Goal: Communication & Community: Answer question/provide support

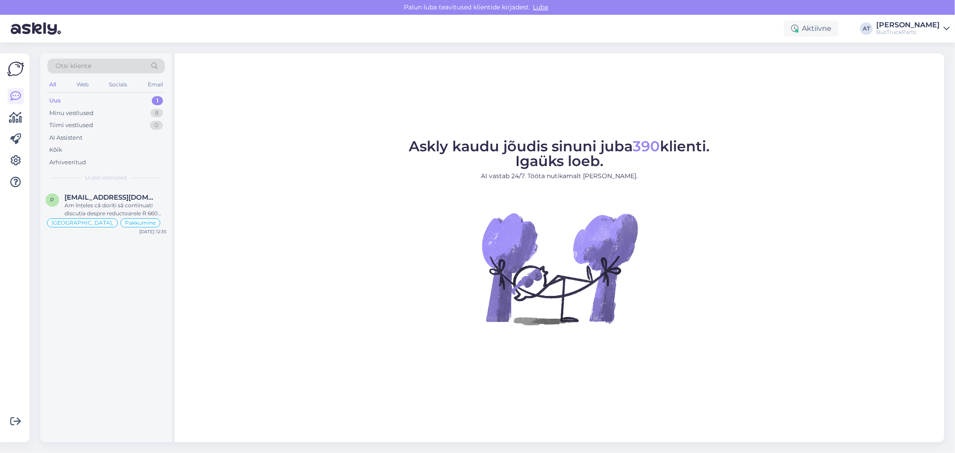
click at [107, 97] on div "Uus 1" at bounding box center [105, 100] width 117 height 13
click at [137, 204] on div "Am înțeles că doriți să continuați discuția despre reductoarele R 660 ratio 4.8…" at bounding box center [115, 209] width 102 height 16
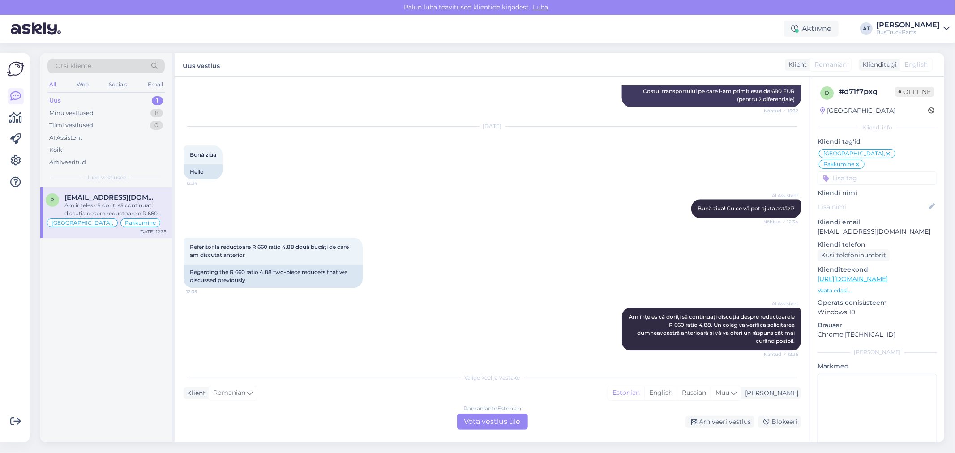
scroll to position [1952, 0]
drag, startPoint x: 897, startPoint y: 218, endPoint x: 818, endPoint y: 219, distance: 79.2
click at [818, 227] on p "[EMAIL_ADDRESS][DOMAIN_NAME]" at bounding box center [876, 231] width 119 height 9
copy p "[EMAIL_ADDRESS][DOMAIN_NAME]"
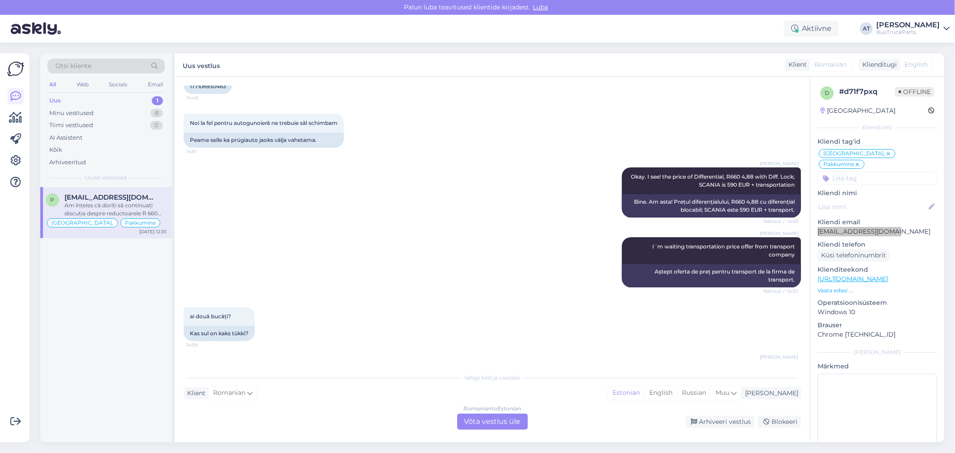
scroll to position [1007, 0]
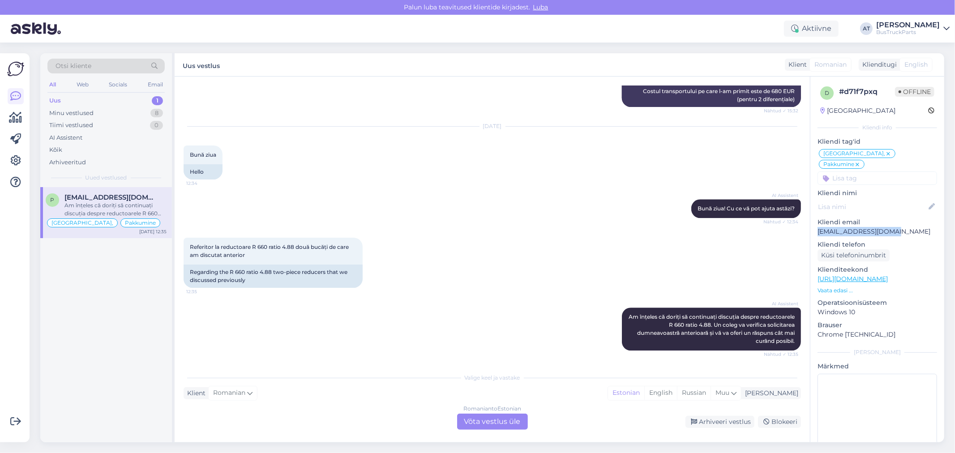
drag, startPoint x: 480, startPoint y: 421, endPoint x: 489, endPoint y: 393, distance: 30.0
click at [480, 421] on div "Romanian to Estonian Võta vestlus üle" at bounding box center [492, 422] width 71 height 16
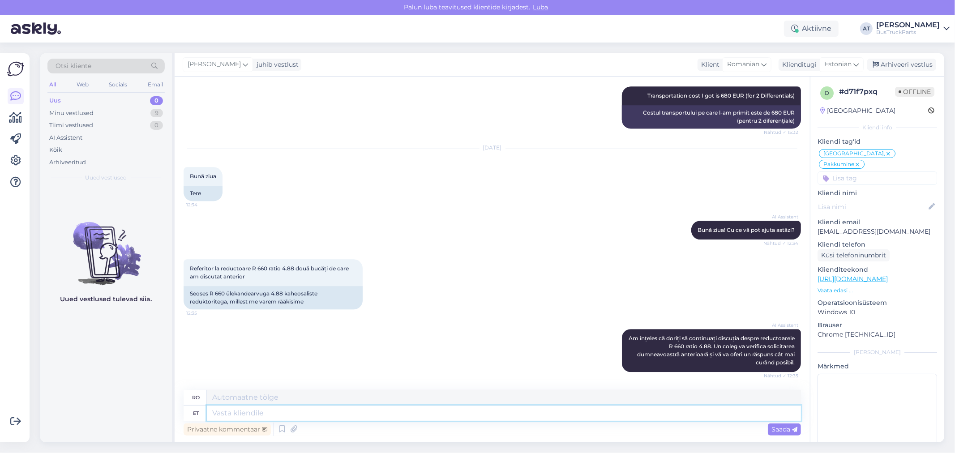
click at [405, 413] on textarea at bounding box center [504, 412] width 594 height 15
type textarea "Yes?"
type textarea "Da?"
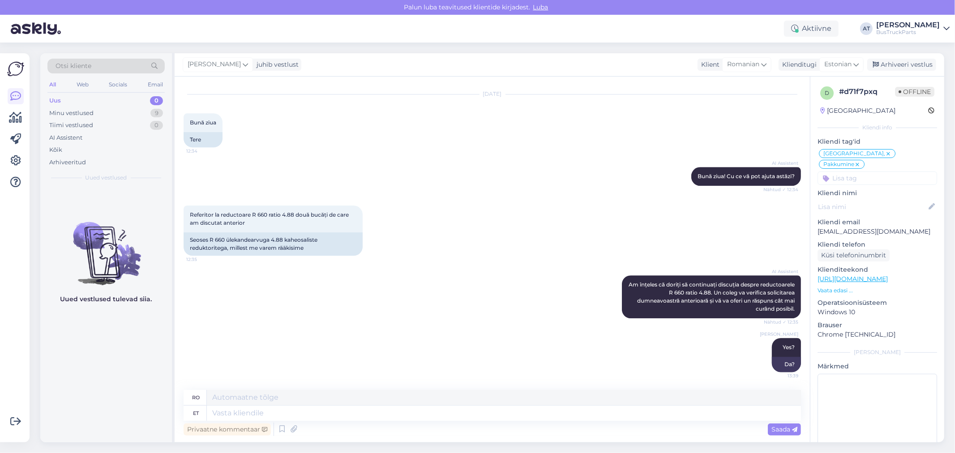
click at [197, 309] on div "AI Assistent Am înțeles că doriți să continuați discuția despre reductoarele R …" at bounding box center [492, 296] width 617 height 63
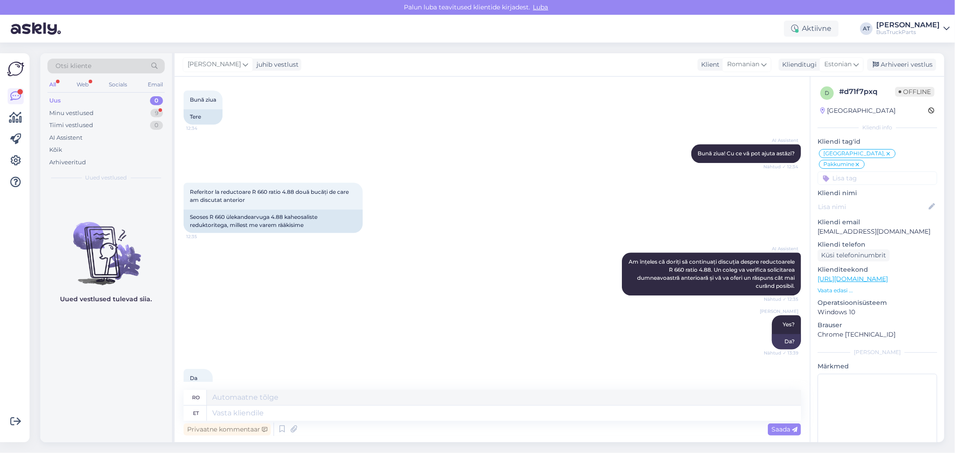
scroll to position [2038, 0]
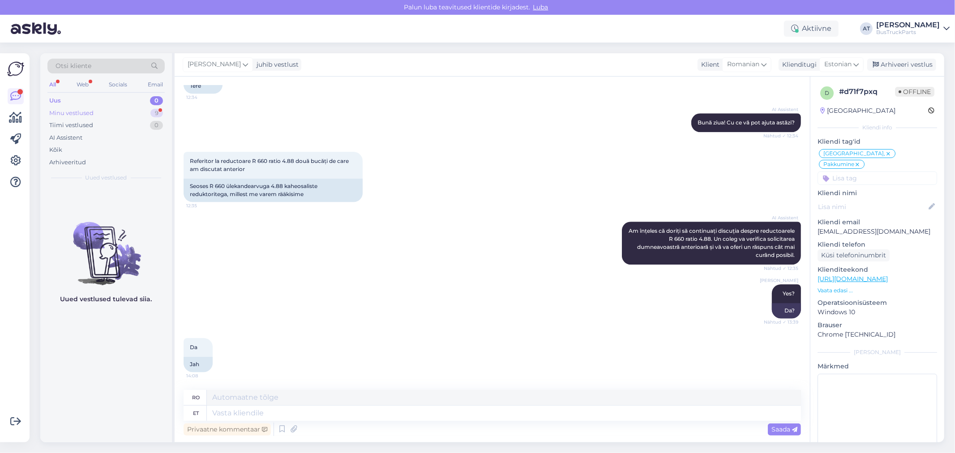
click at [95, 112] on div "Minu vestlused 9" at bounding box center [105, 113] width 117 height 13
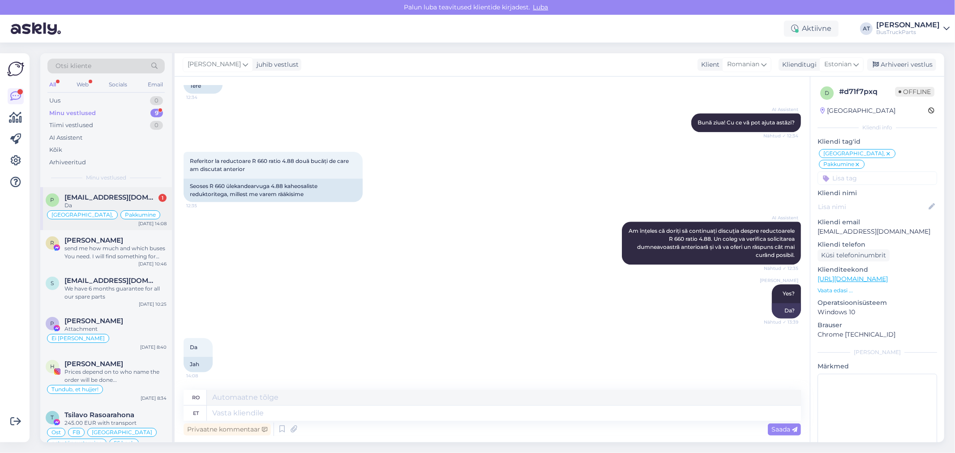
click at [136, 204] on div "Da" at bounding box center [115, 205] width 102 height 8
click at [403, 422] on div "Privaatne kommentaar Saada" at bounding box center [492, 429] width 617 height 17
click at [406, 408] on textarea at bounding box center [504, 412] width 594 height 15
type textarea "You"
type textarea "Tu"
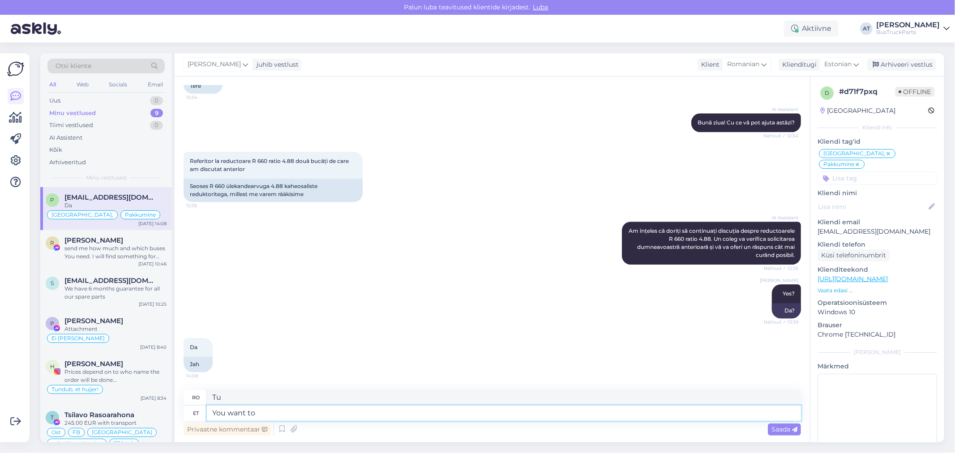
type textarea "You want to"
type textarea "Vrei"
type textarea "You want to o"
type textarea "[DEMOGRAPHIC_DATA] să"
type textarea "You want to order t"
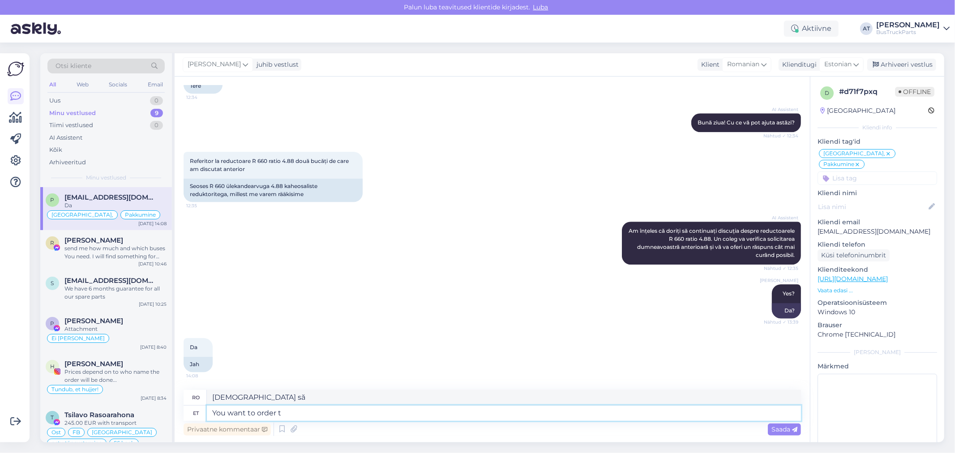
type textarea "Vrei să comanzi"
type textarea "You want to order them?"
type textarea "Vrei să le comanzi?"
